Goal: Check status

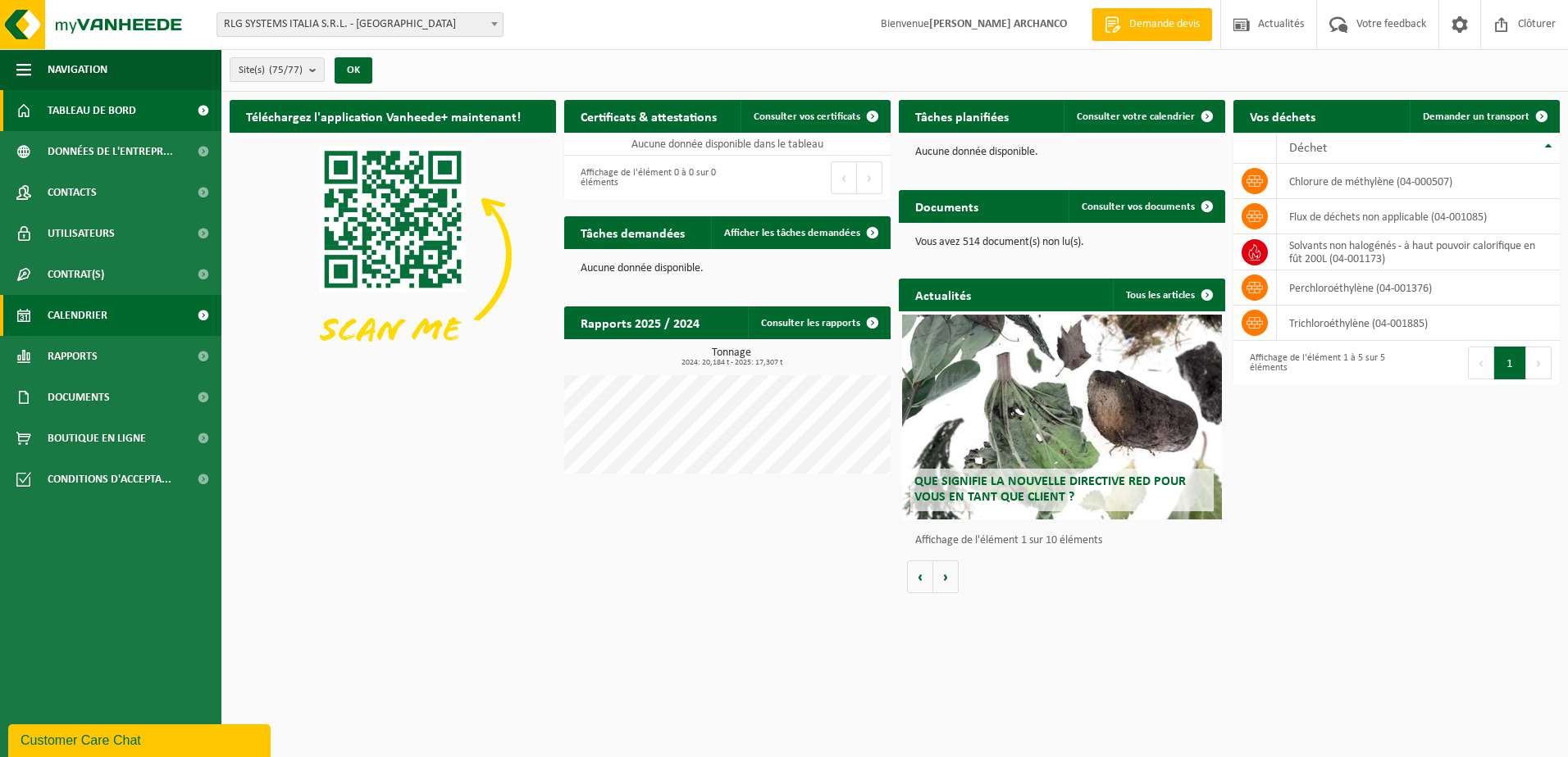
click at [88, 311] on span "Calendrier" at bounding box center [77, 316] width 60 height 41
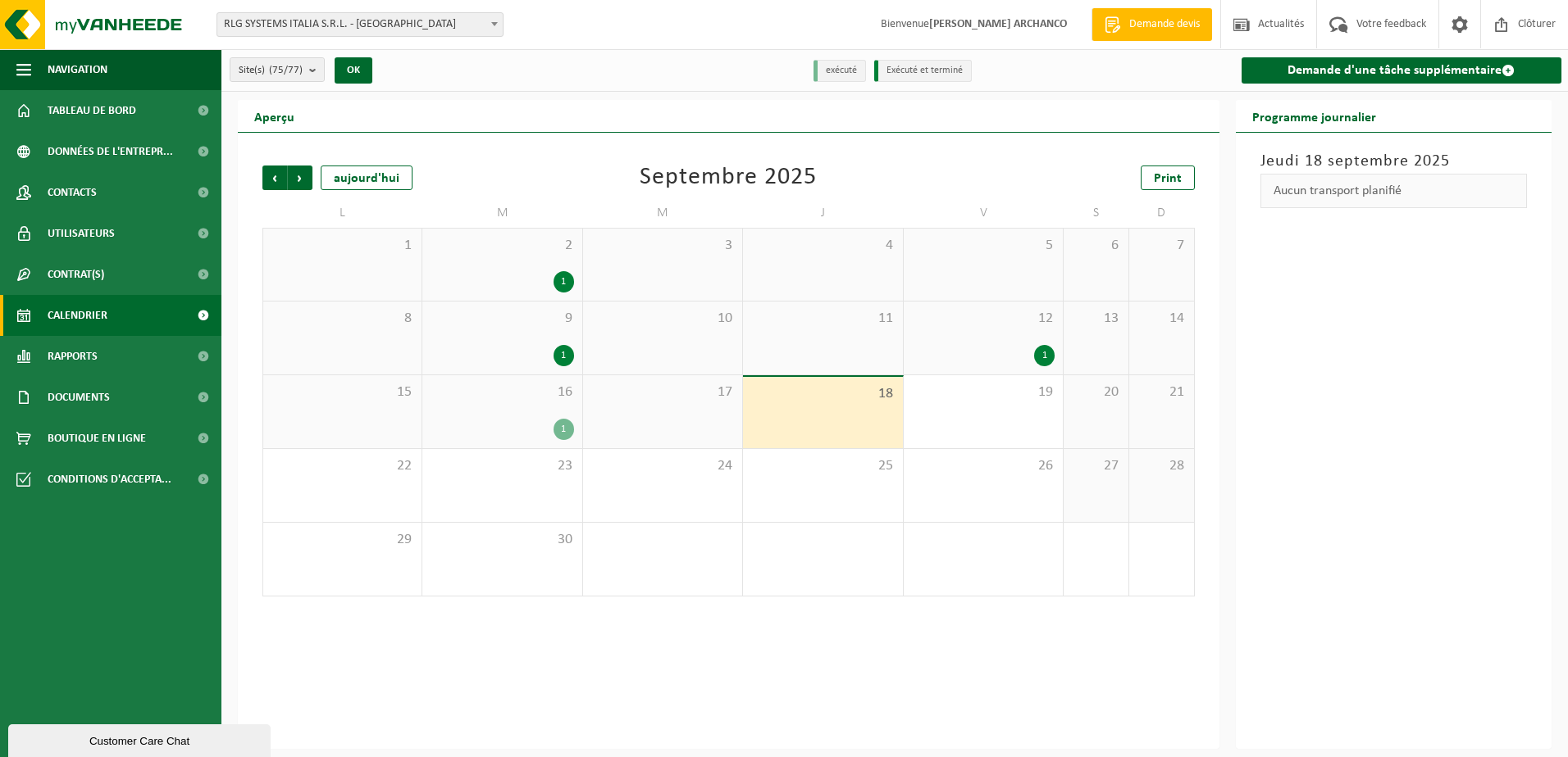
click at [538, 417] on div "16 1" at bounding box center [502, 411] width 159 height 73
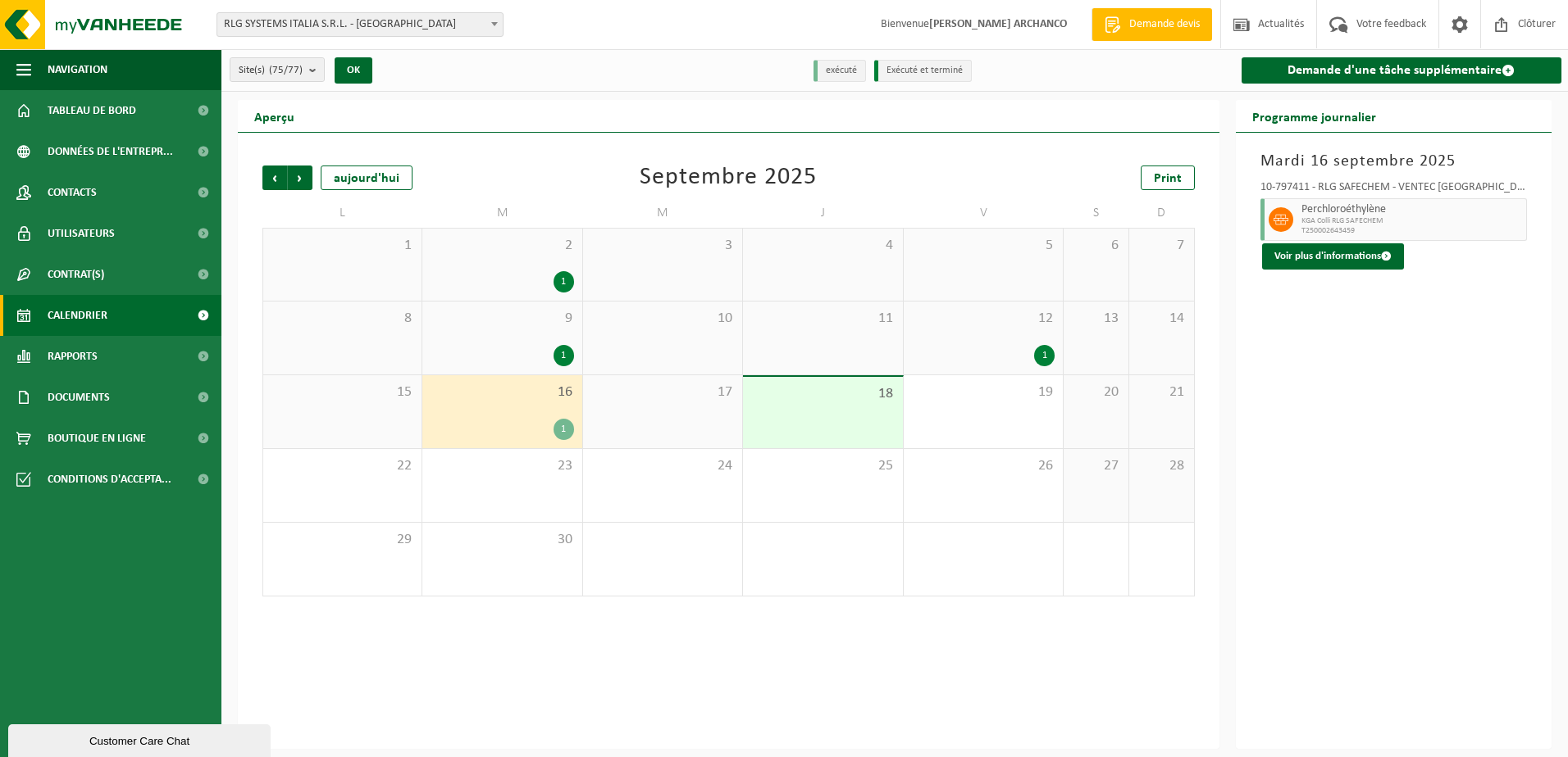
click at [1001, 343] on div "12 1" at bounding box center [983, 338] width 159 height 73
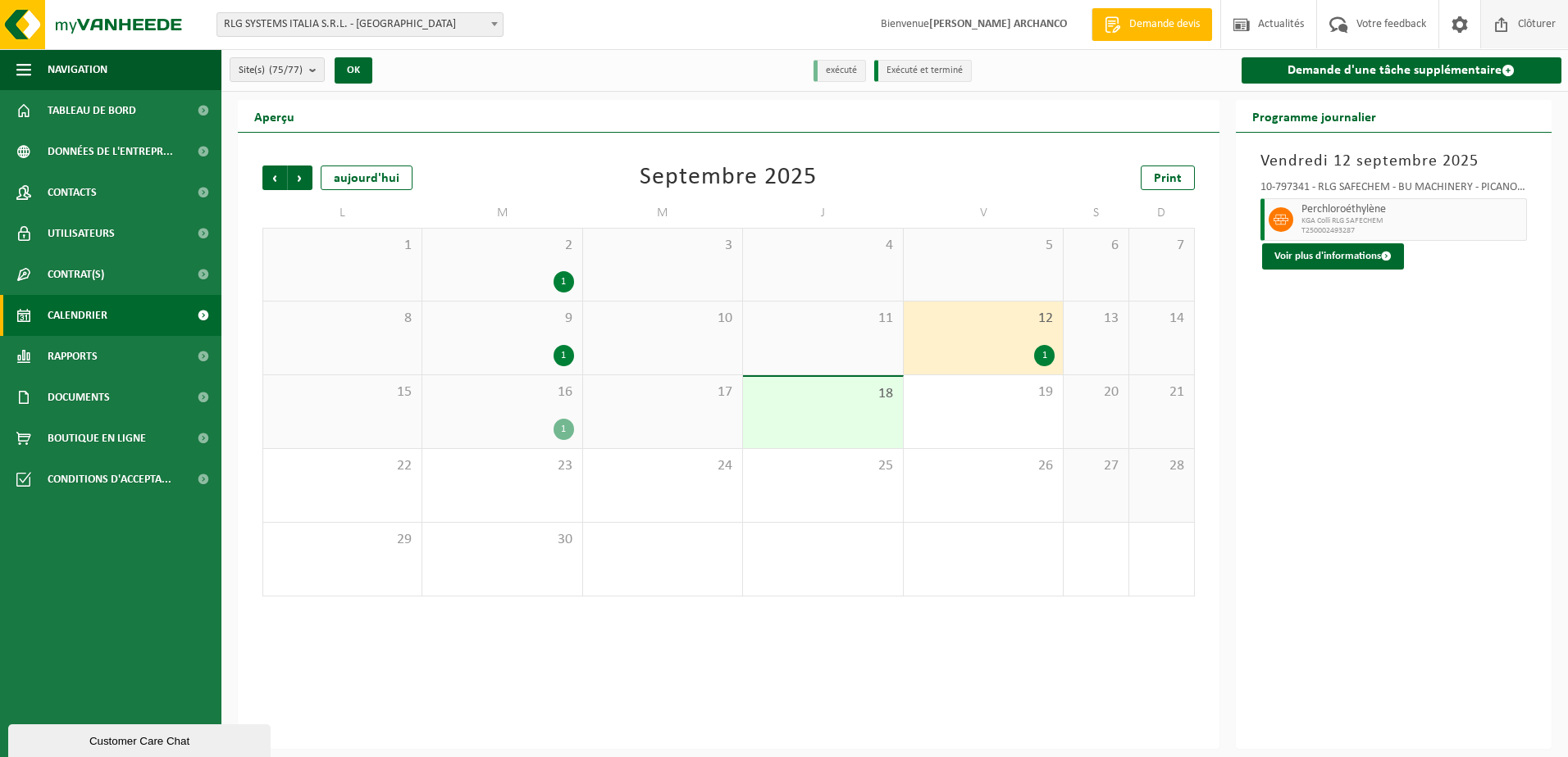
click at [1521, 24] on span "Clôturer" at bounding box center [1536, 24] width 46 height 48
